Goal: Information Seeking & Learning: Learn about a topic

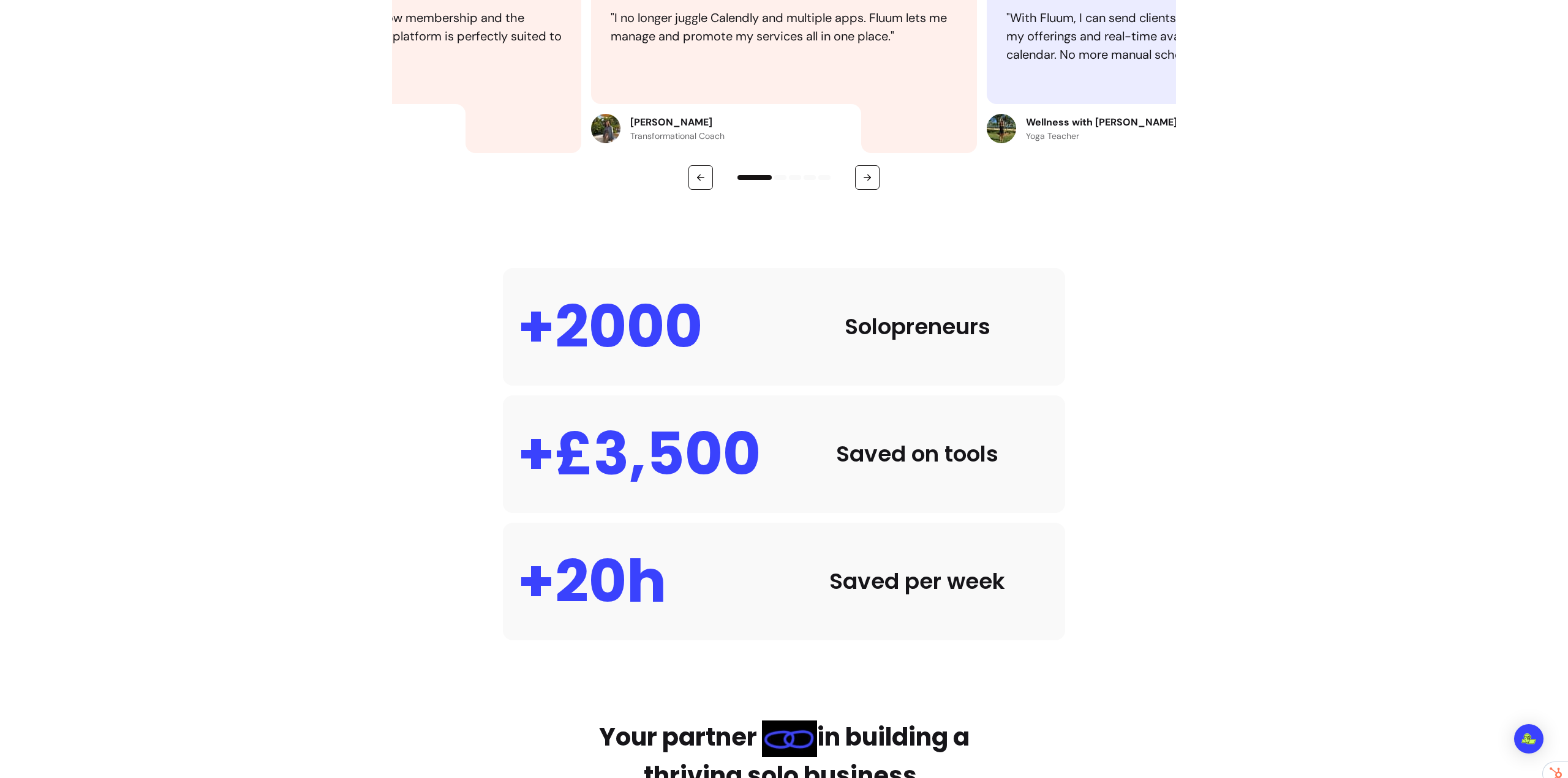
scroll to position [489, 0]
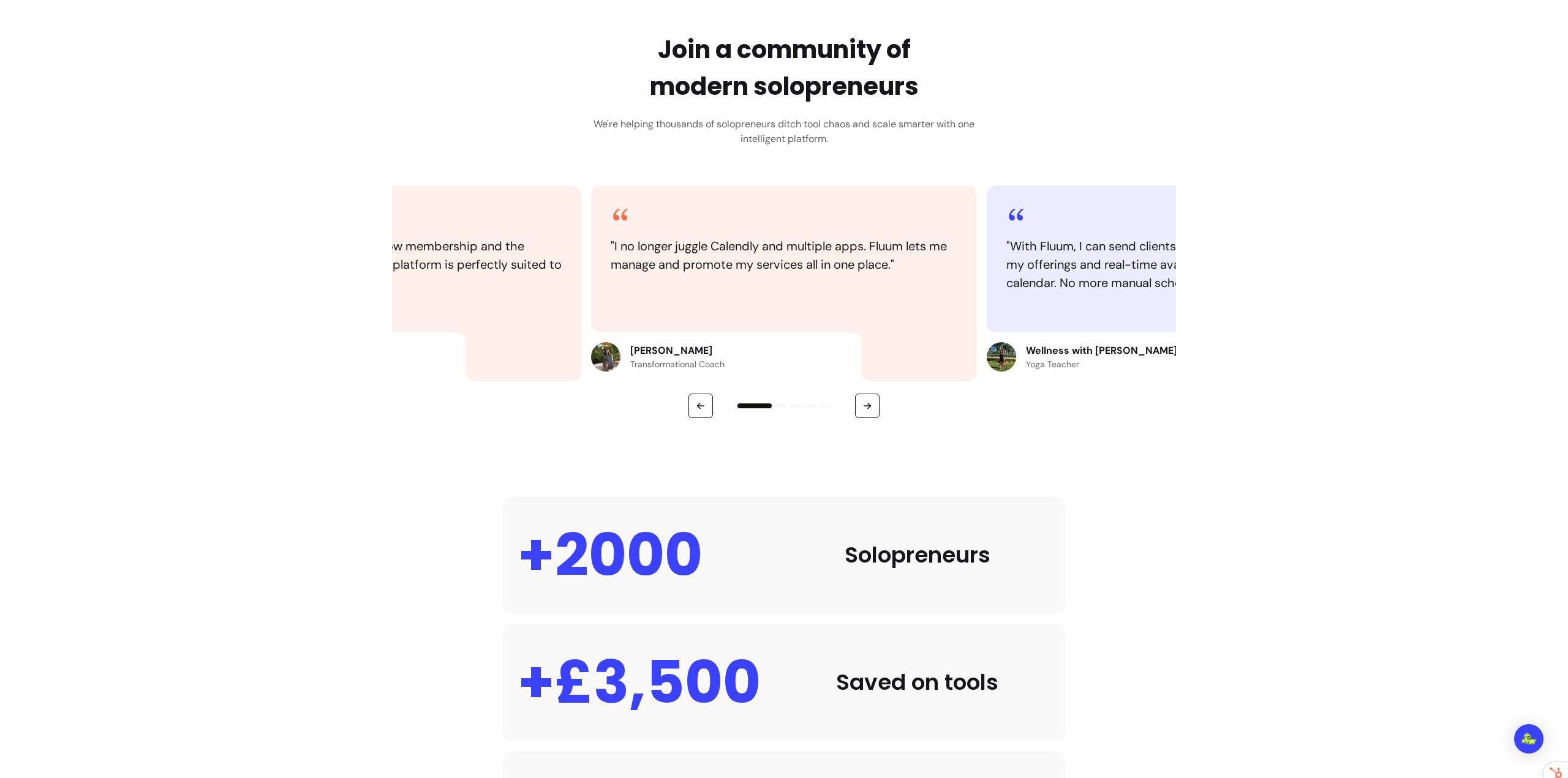
click at [883, 400] on div at bounding box center [784, 406] width 784 height 25
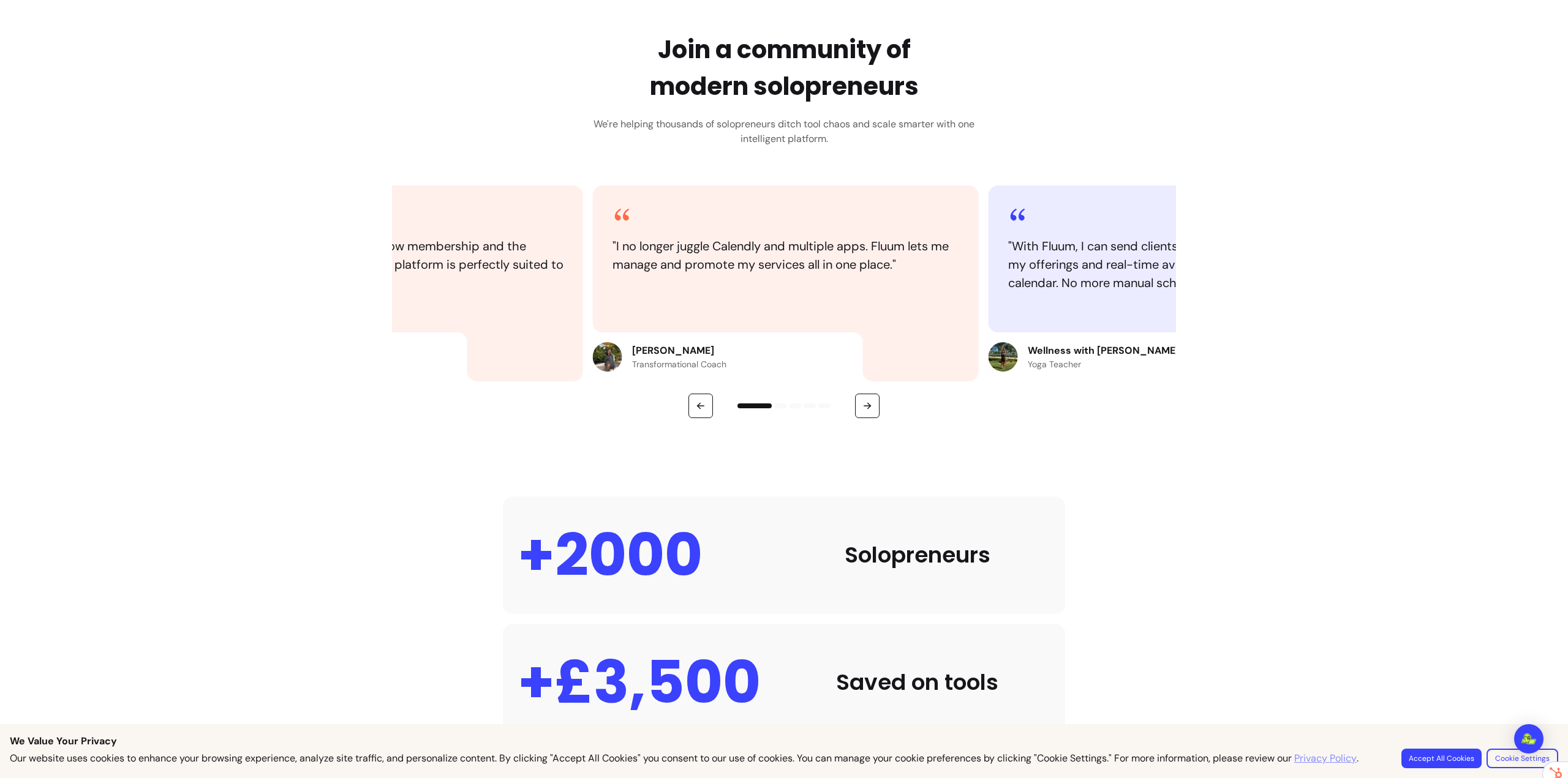
click at [878, 404] on div at bounding box center [784, 406] width 784 height 25
click at [871, 407] on button "button" at bounding box center [867, 406] width 25 height 25
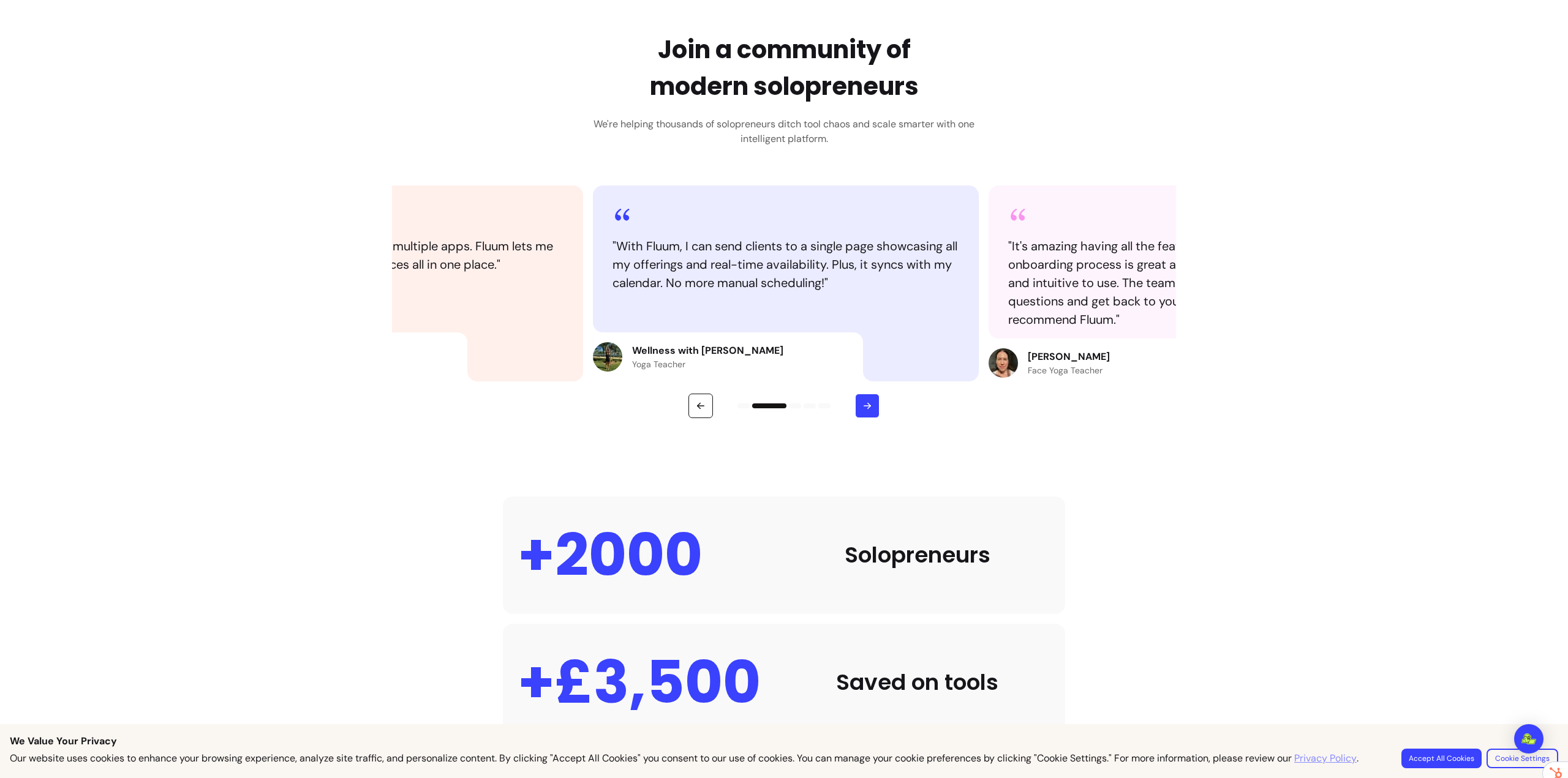
click at [868, 406] on button "button" at bounding box center [867, 406] width 25 height 25
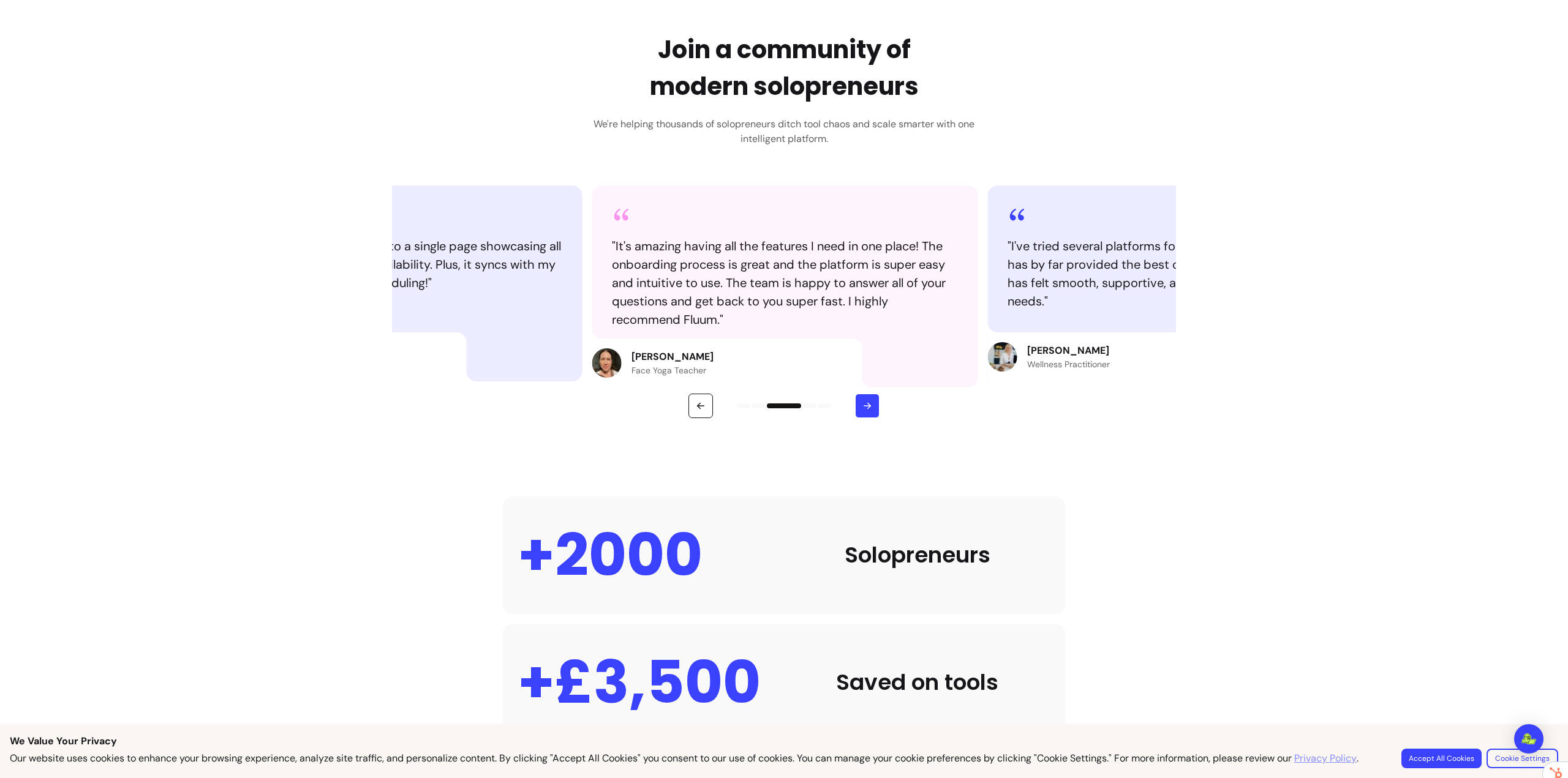
click at [869, 406] on button "button" at bounding box center [867, 406] width 25 height 25
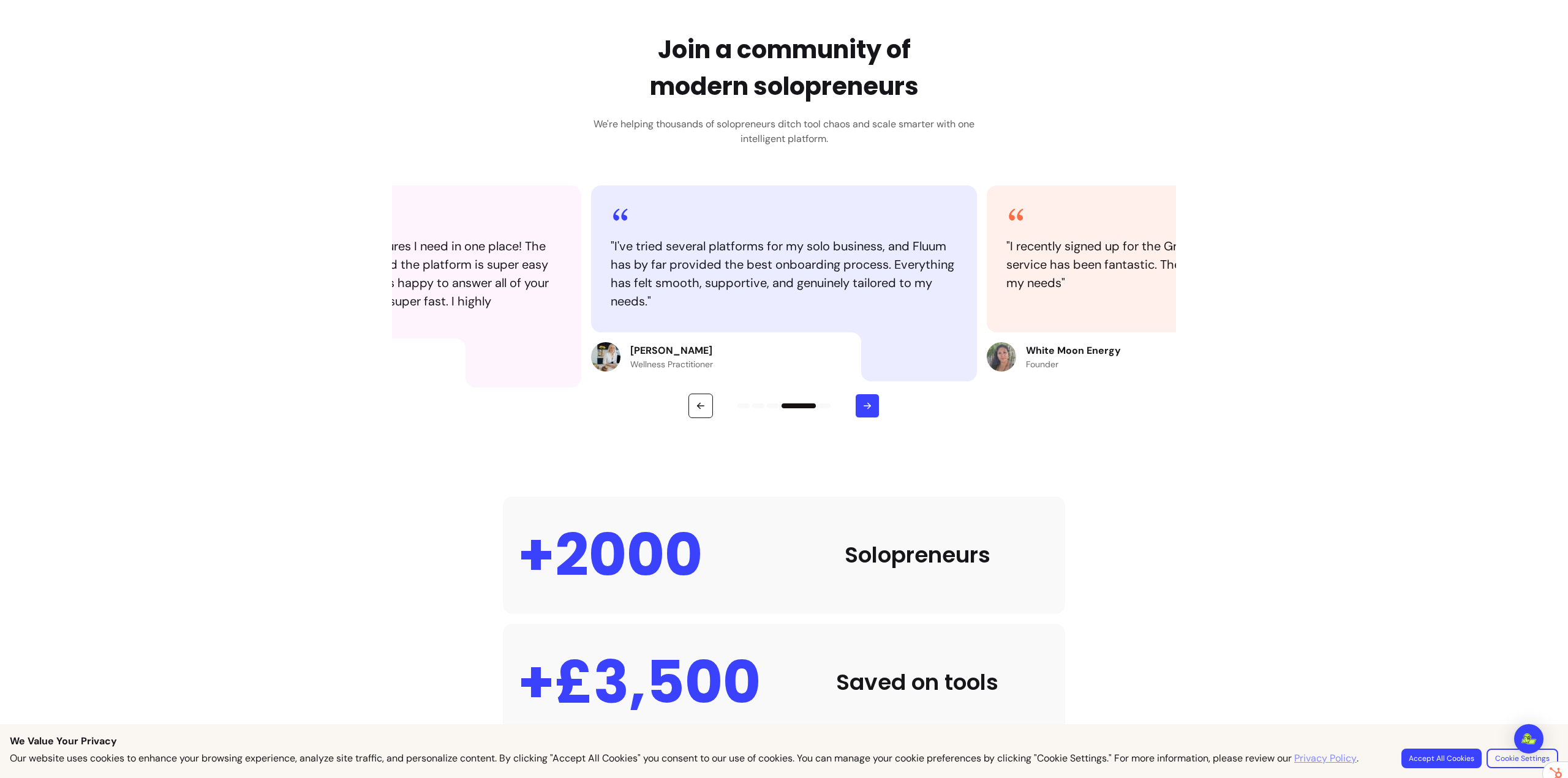
click at [871, 406] on button "button" at bounding box center [867, 406] width 25 height 25
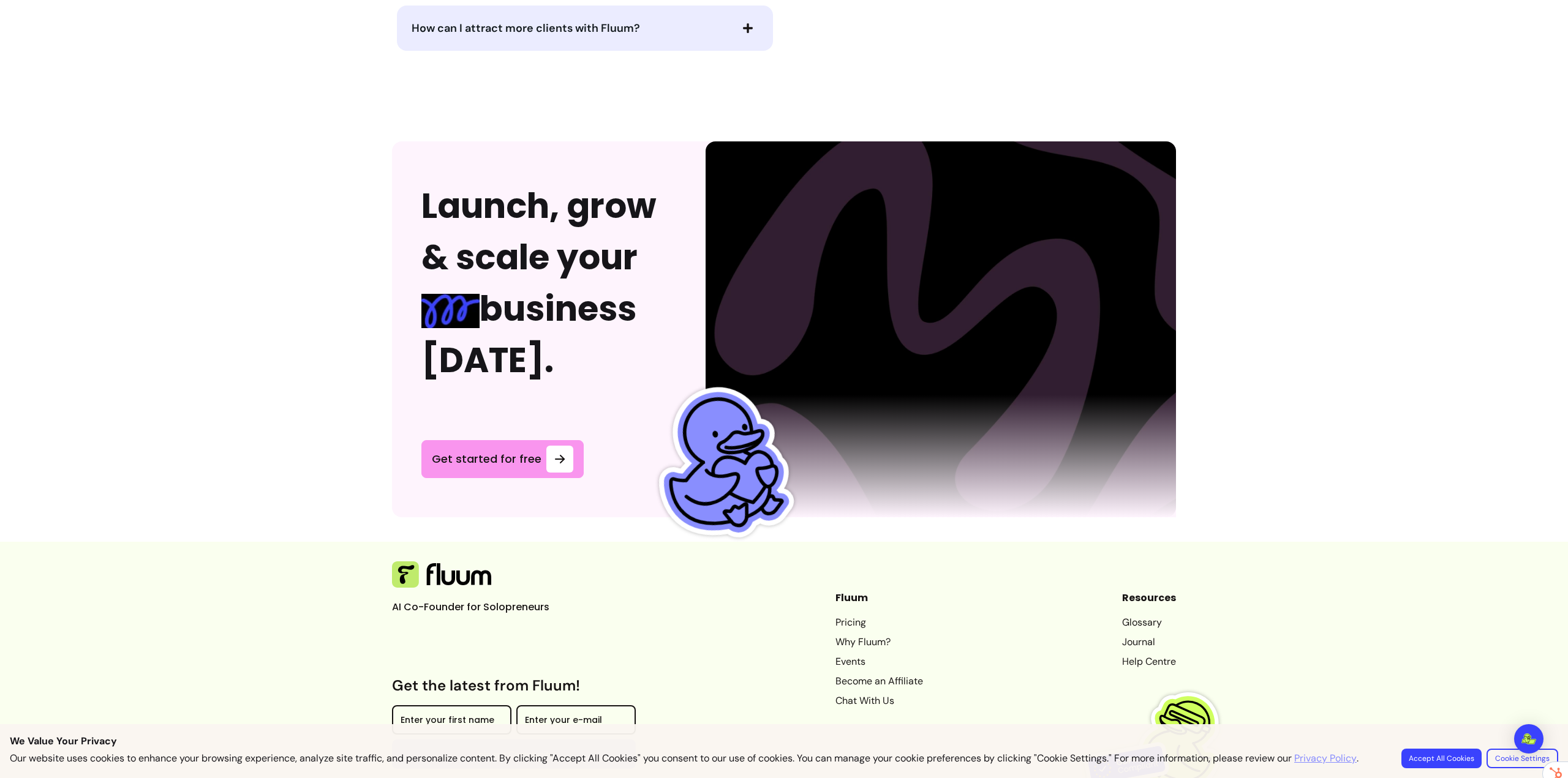
scroll to position [2973, 0]
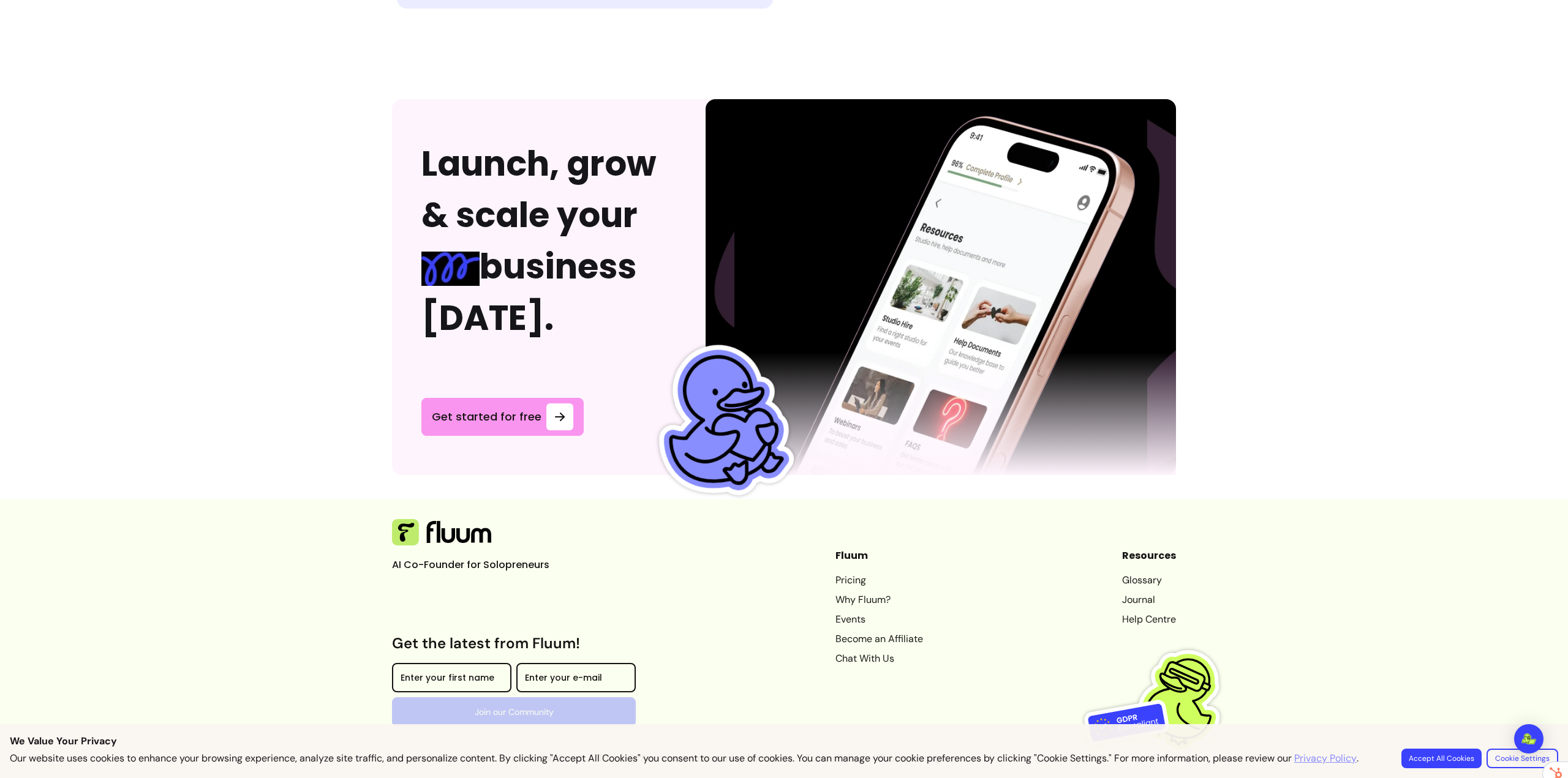
click at [881, 632] on link "Become an Affiliate" at bounding box center [878, 638] width 87 height 14
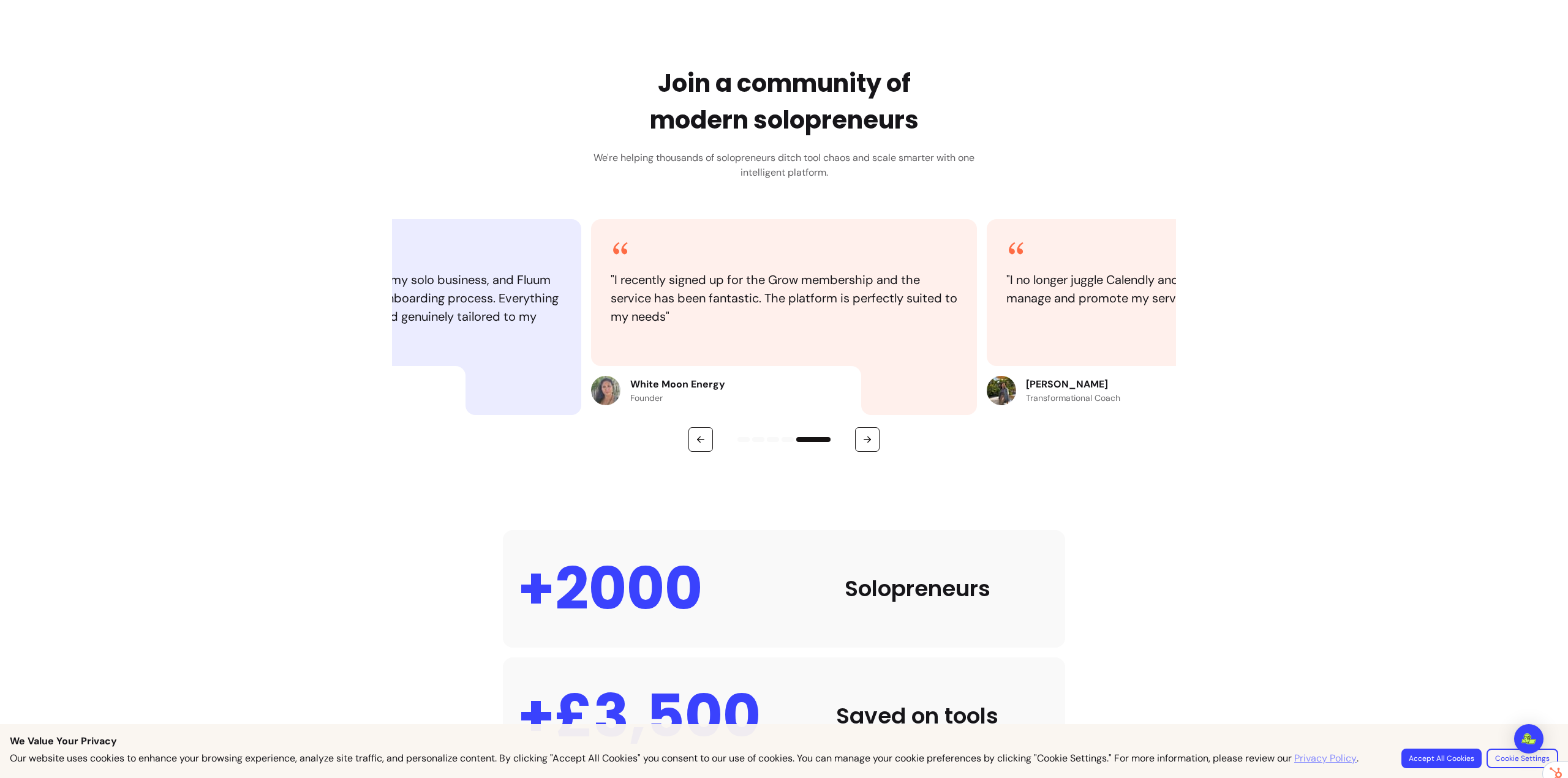
scroll to position [0, 0]
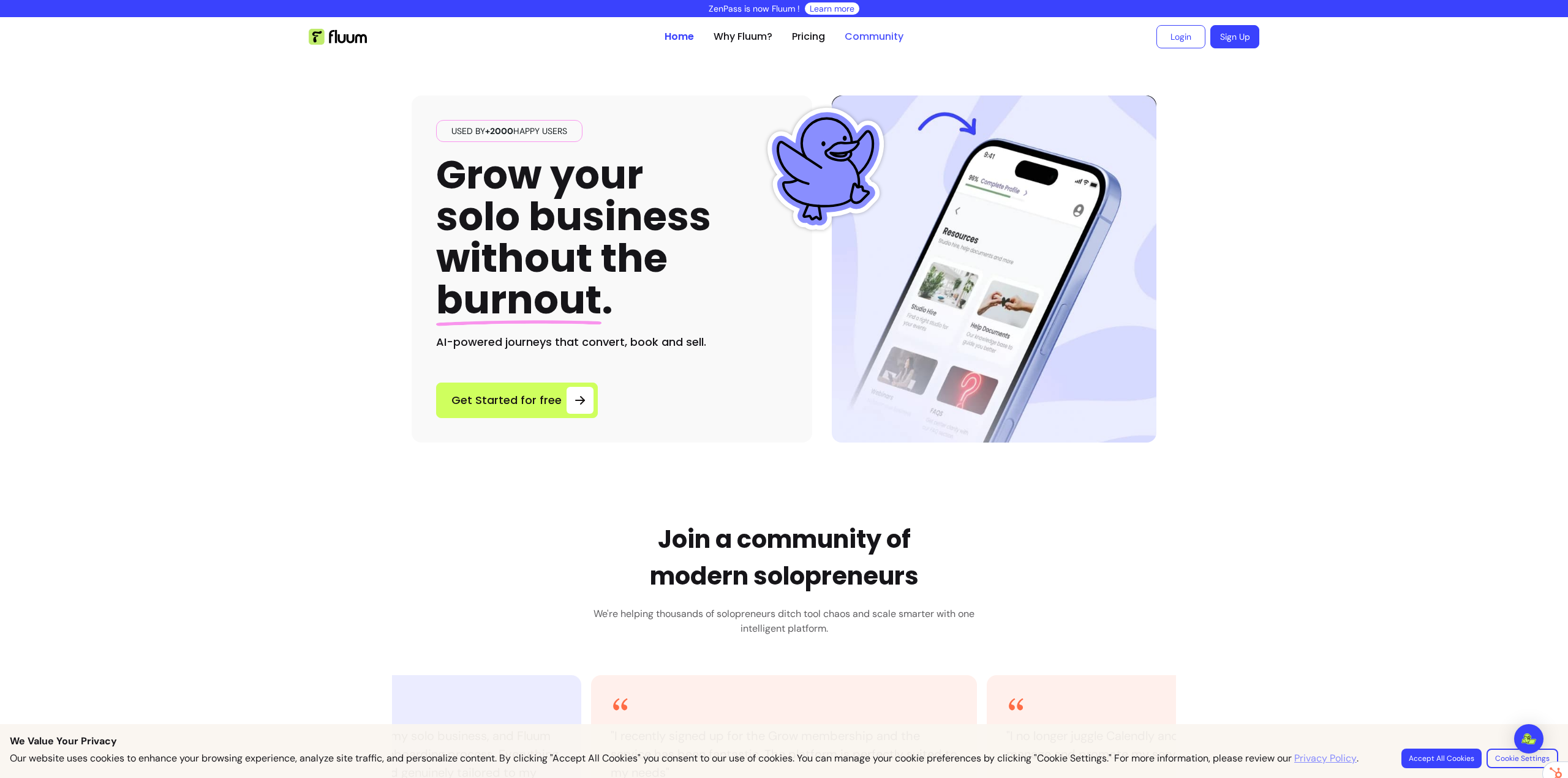
click at [875, 43] on link "Community" at bounding box center [873, 36] width 58 height 14
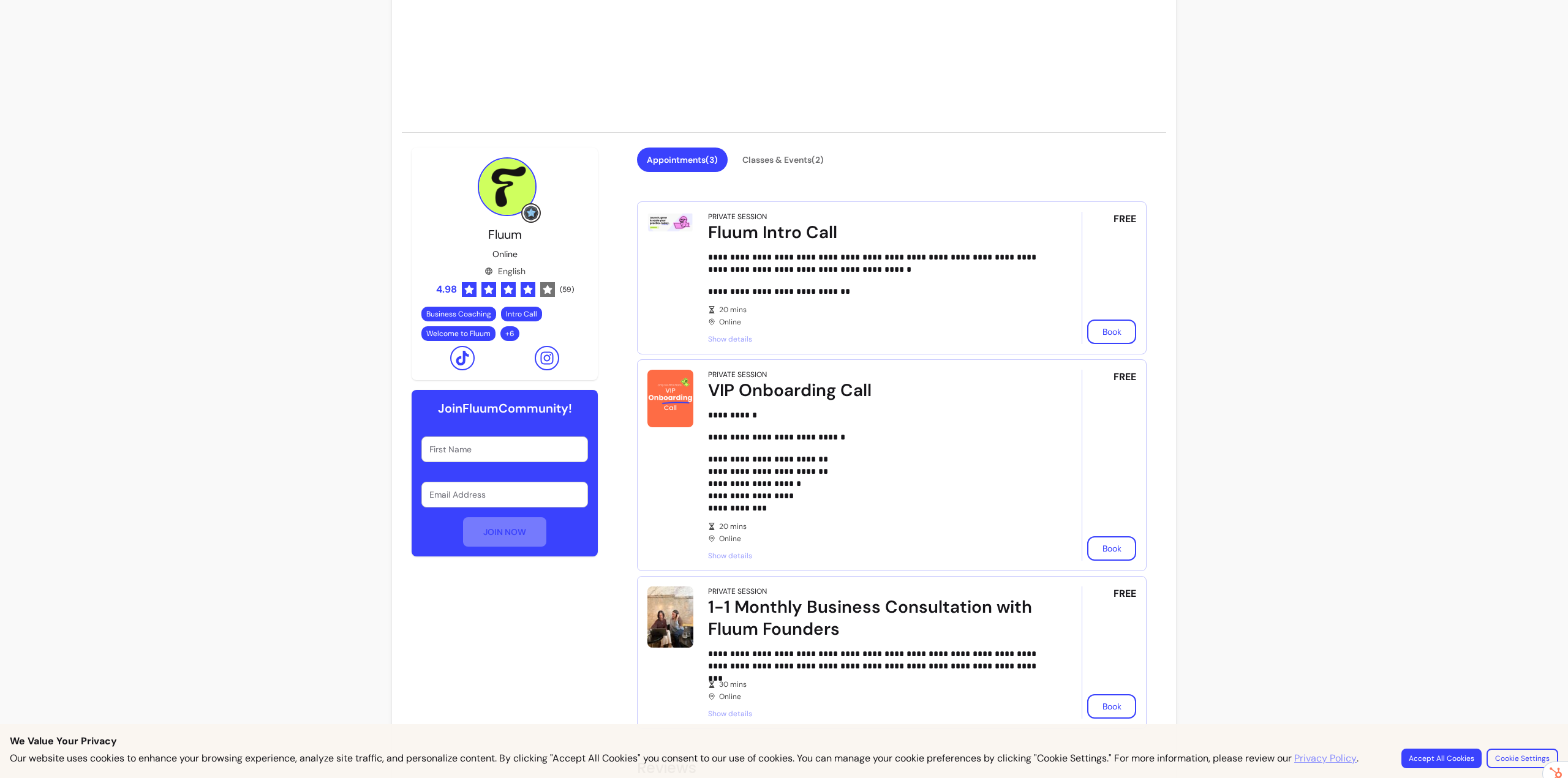
scroll to position [184, 0]
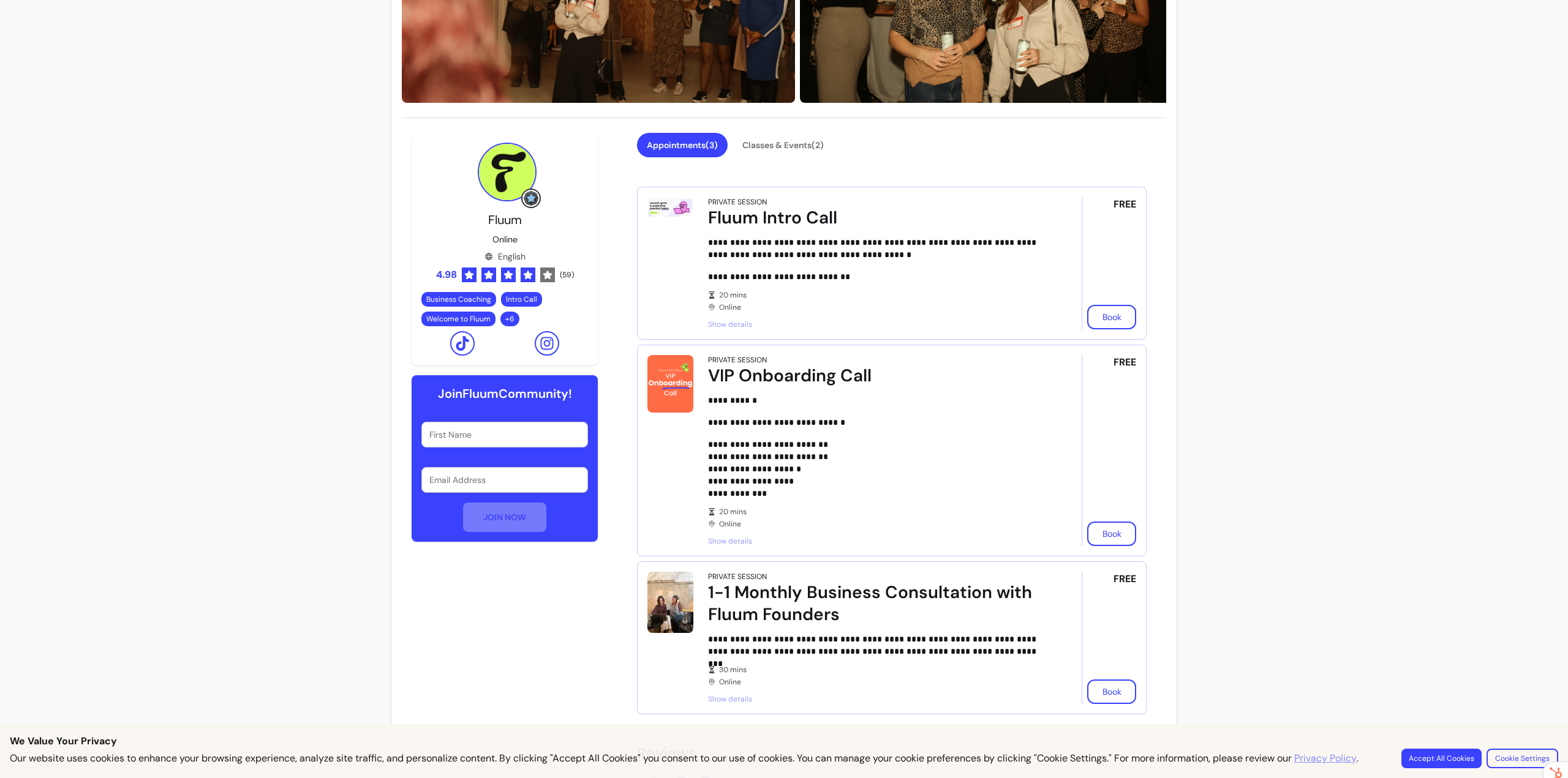
click at [723, 325] on span "Show details" at bounding box center [878, 324] width 340 height 10
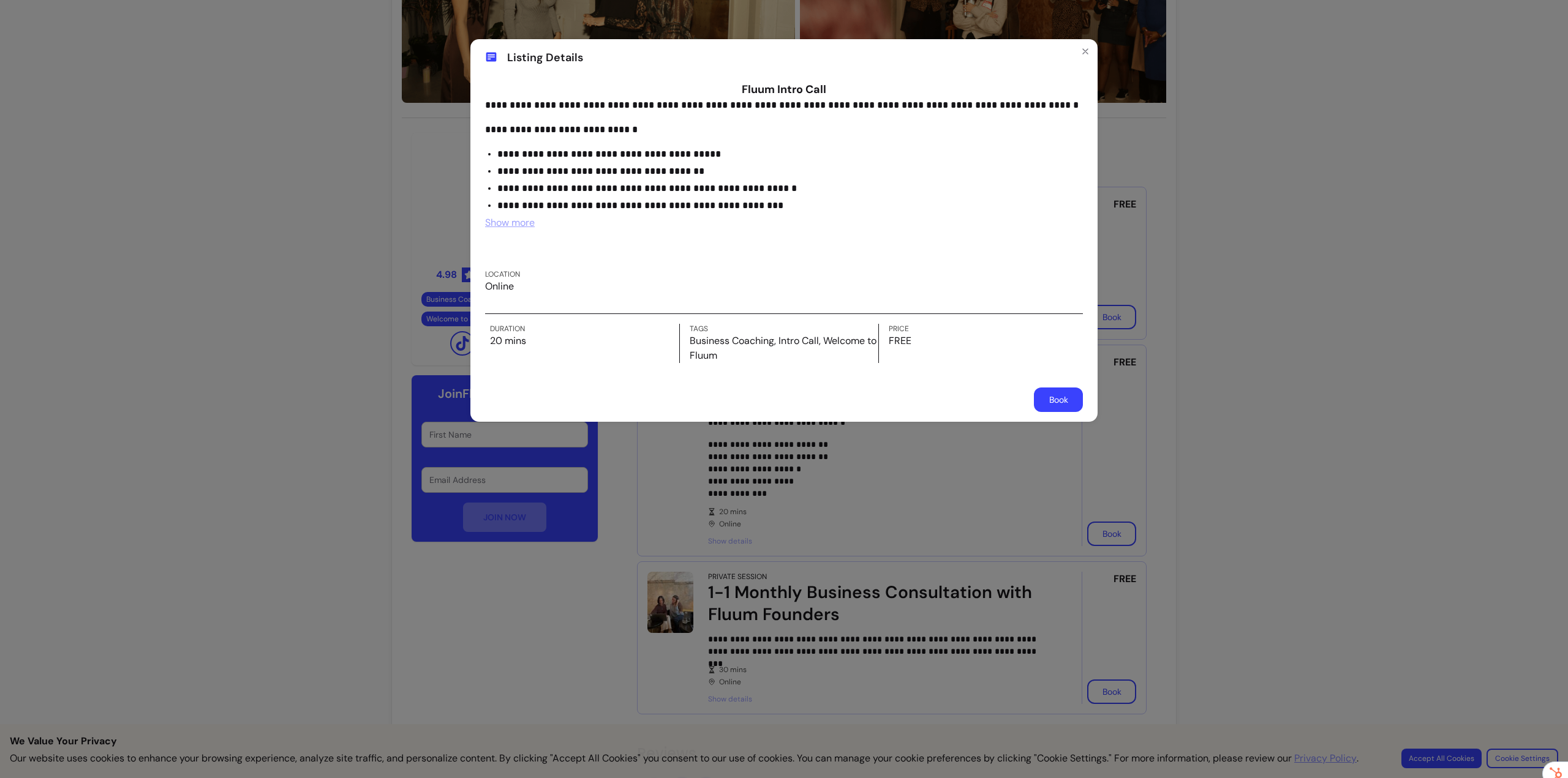
click at [524, 216] on span "Show more" at bounding box center [510, 222] width 50 height 13
click at [1228, 229] on div "**********" at bounding box center [784, 389] width 1568 height 778
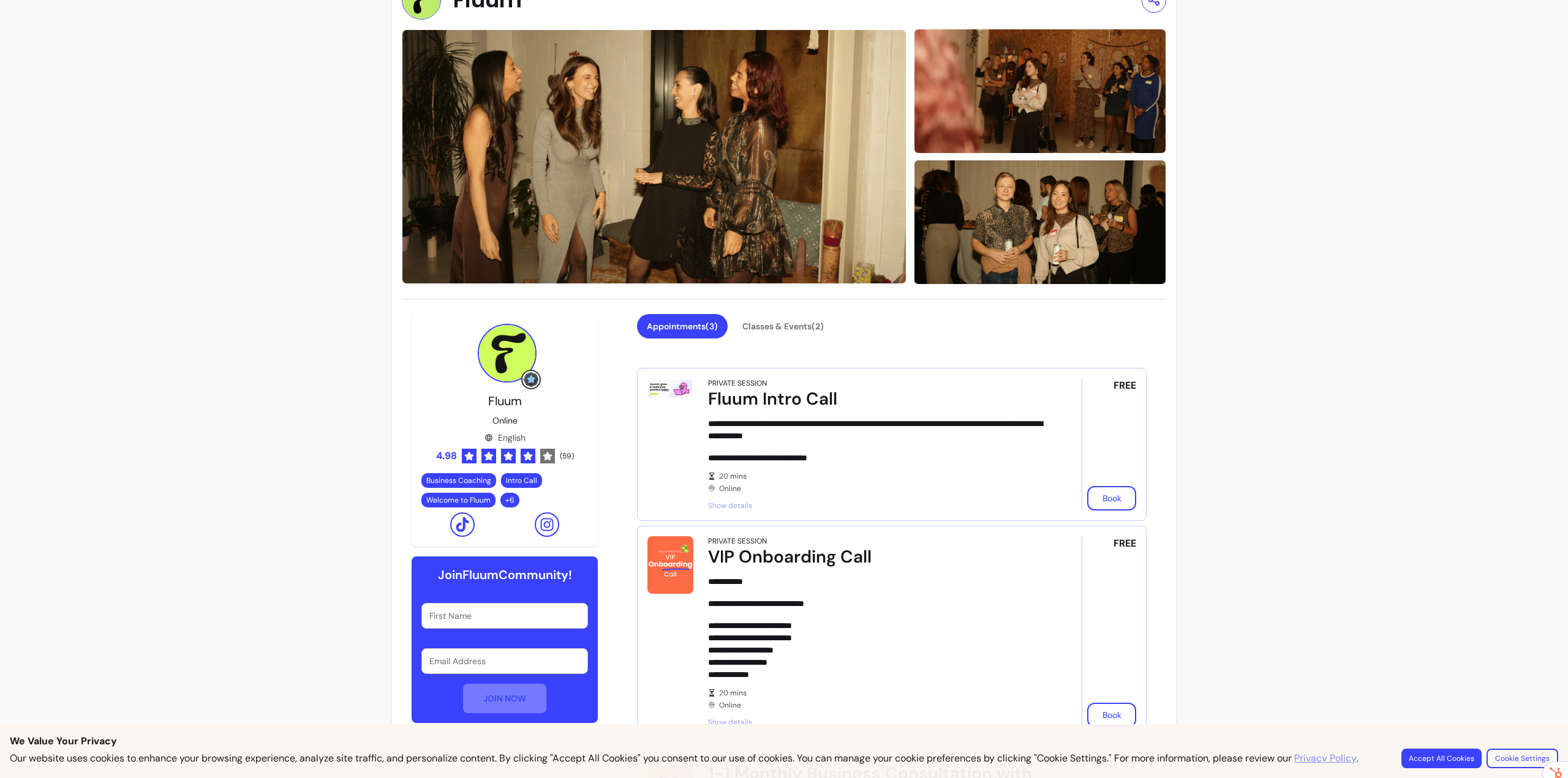
scroll to position [0, 0]
